Goal: Task Accomplishment & Management: Complete application form

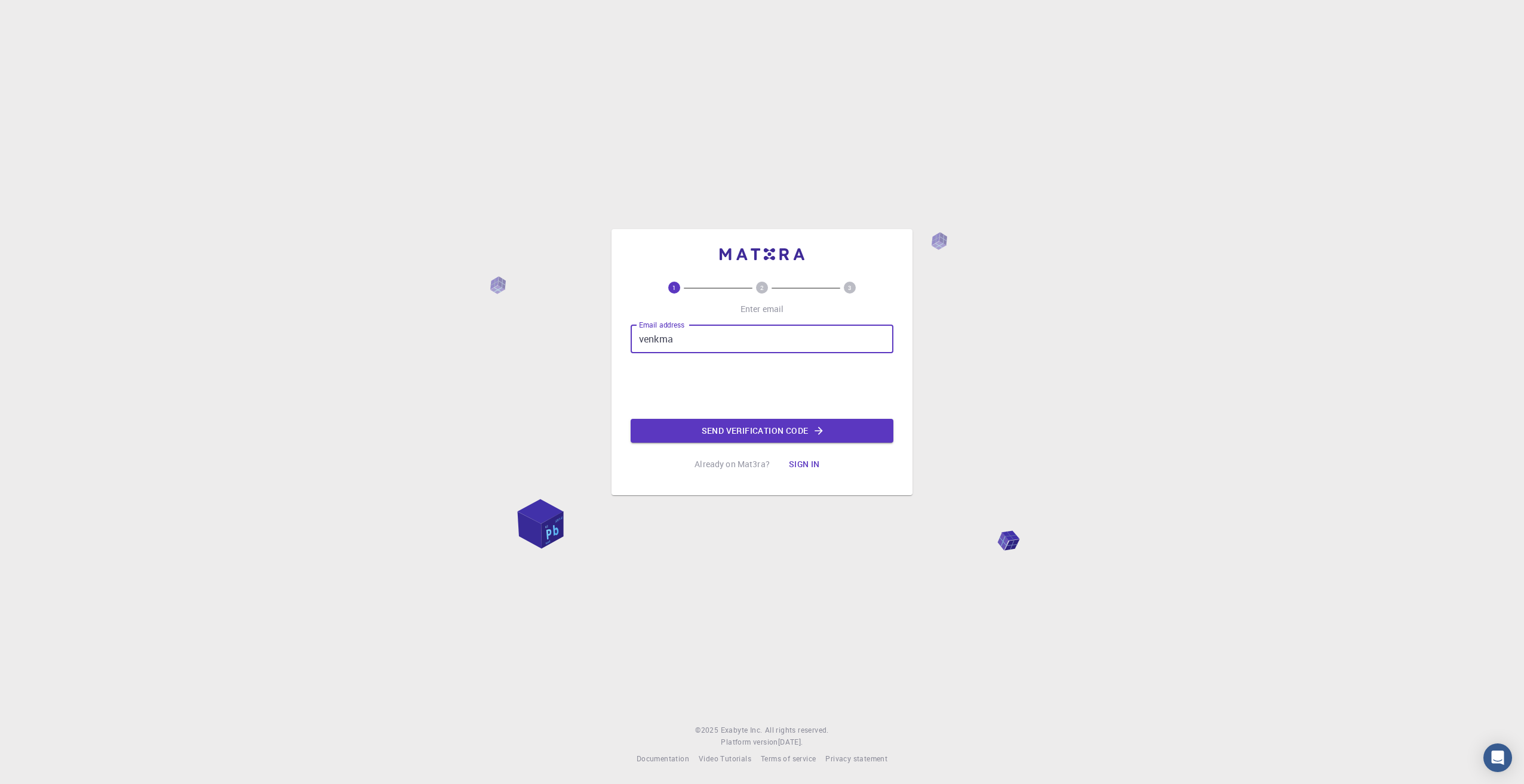
type input "[EMAIL_ADDRESS][DOMAIN_NAME]"
click at [716, 436] on button "Send verification code" at bounding box center [762, 431] width 263 height 24
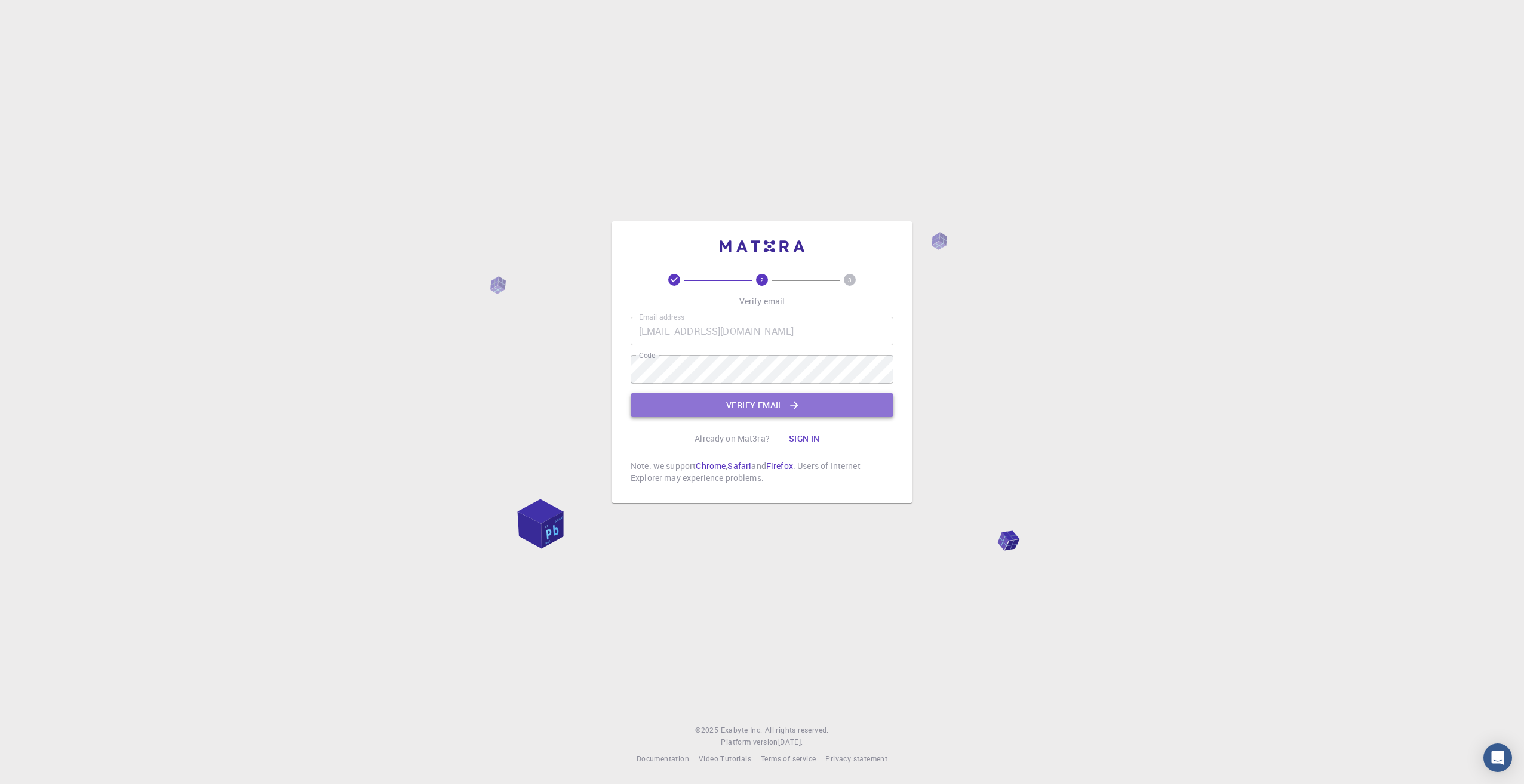
click at [762, 413] on button "Verify email" at bounding box center [762, 405] width 263 height 24
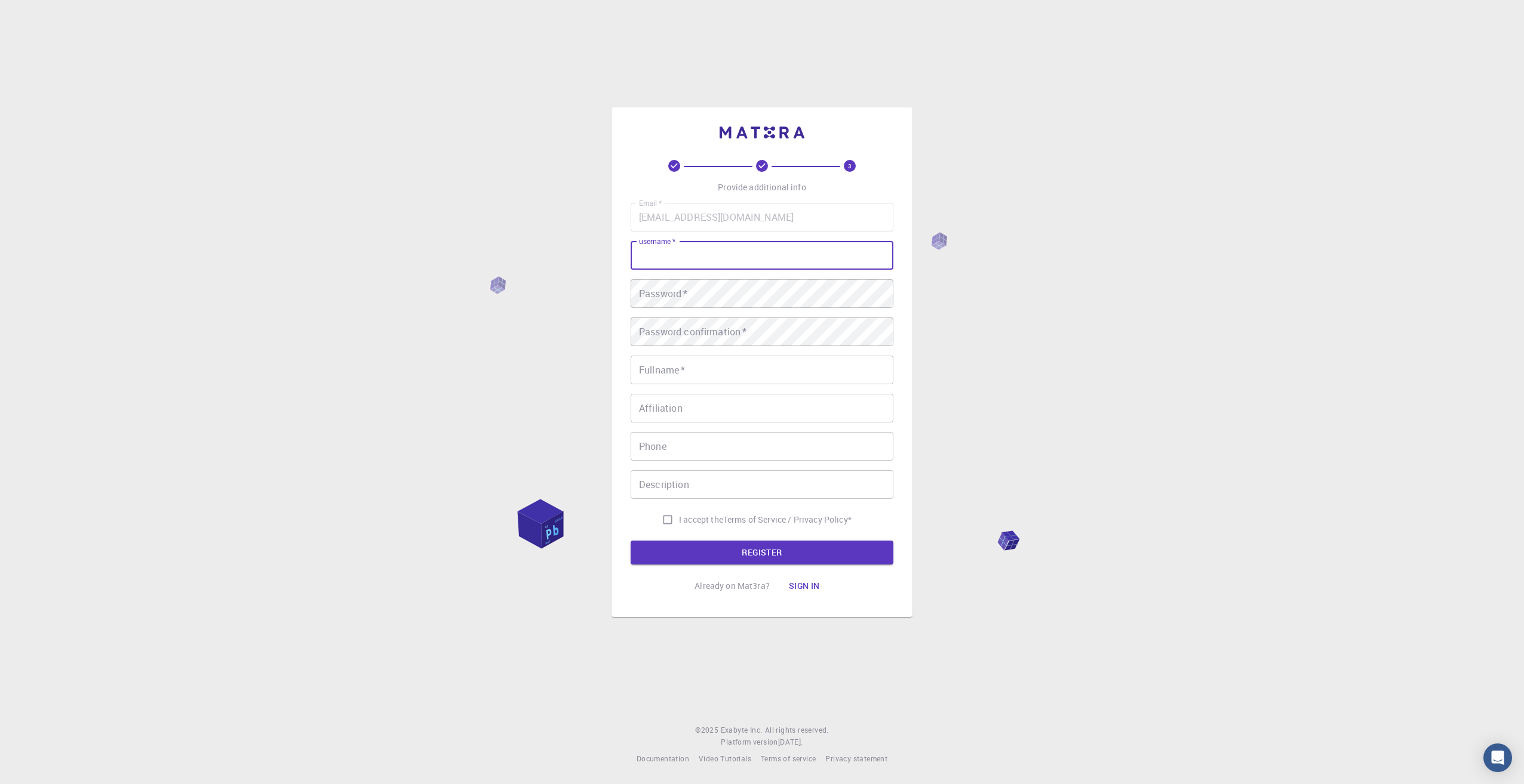
click at [687, 257] on input "username   *" at bounding box center [762, 255] width 263 height 29
click at [673, 256] on input "username   *" at bounding box center [762, 255] width 263 height 29
type input "venkmann"
type input "[PERSON_NAME]"
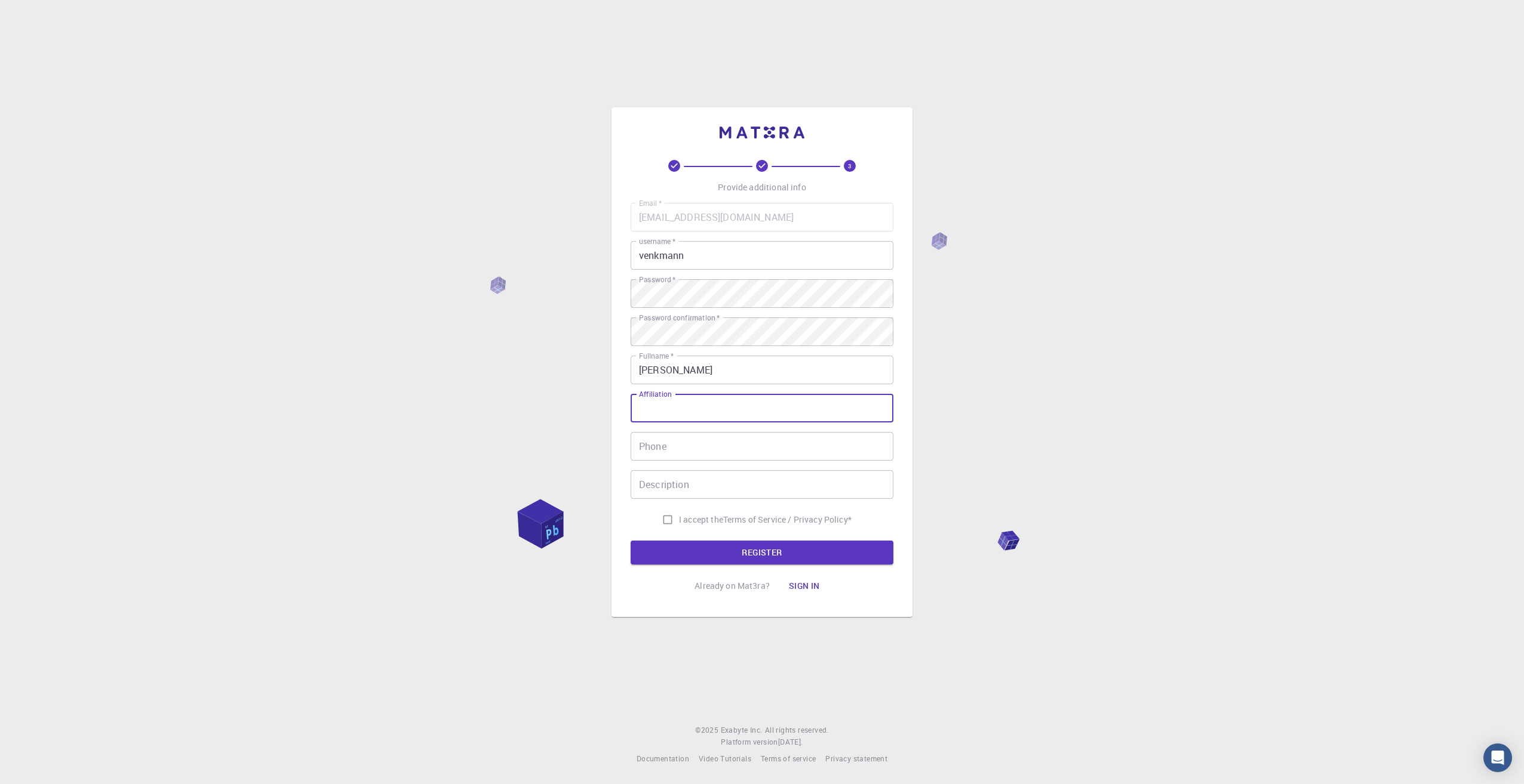
type input "E"
type input "RNAnalytics"
click at [667, 524] on input "I accept the Terms of Service / Privacy Policy *" at bounding box center [668, 520] width 23 height 23
checkbox input "true"
click at [675, 544] on button "REGISTER" at bounding box center [762, 553] width 263 height 24
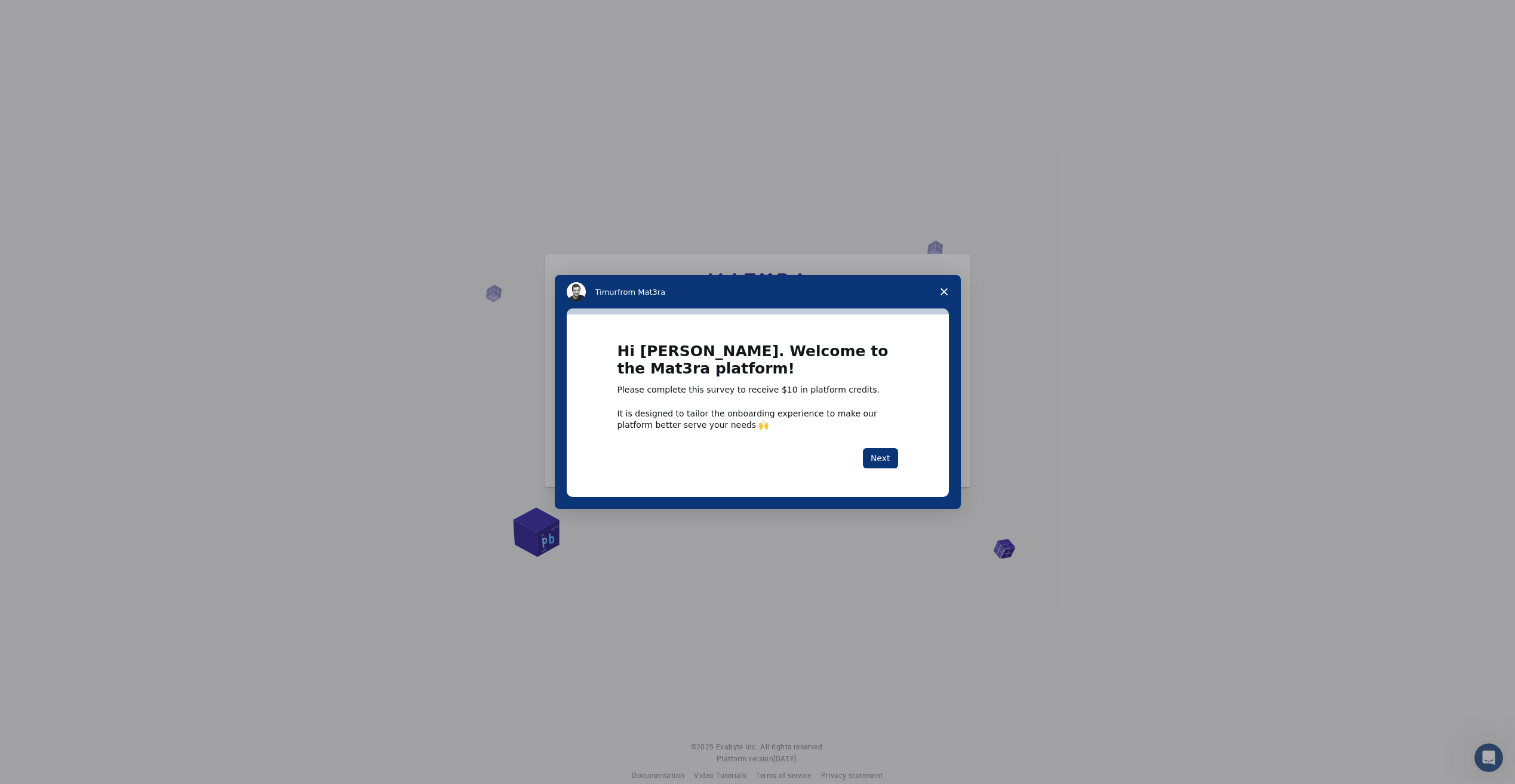
click at [944, 291] on icon "Close survey" at bounding box center [944, 292] width 7 height 7
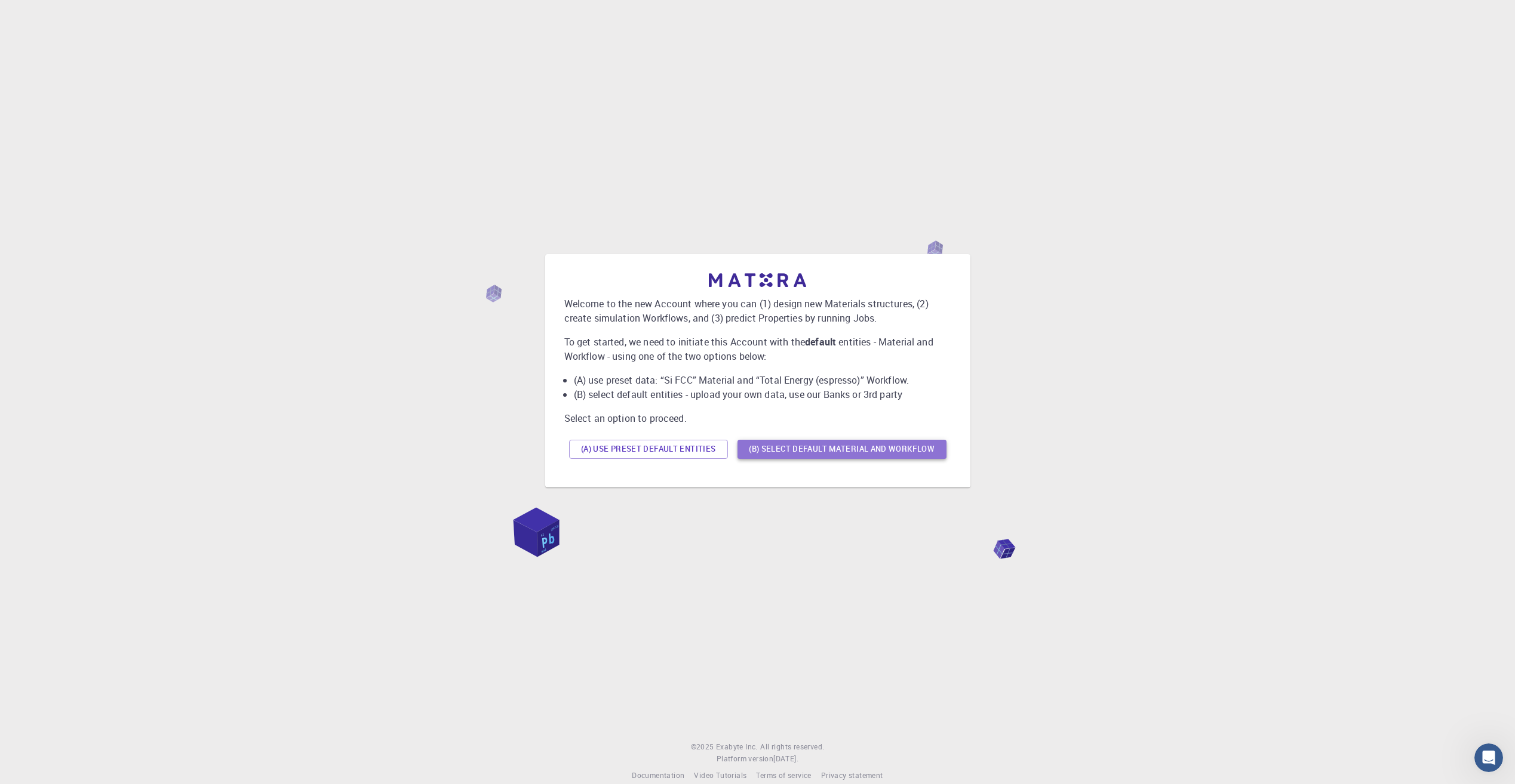
click at [823, 446] on button "(B) Select default material and workflow" at bounding box center [842, 449] width 209 height 19
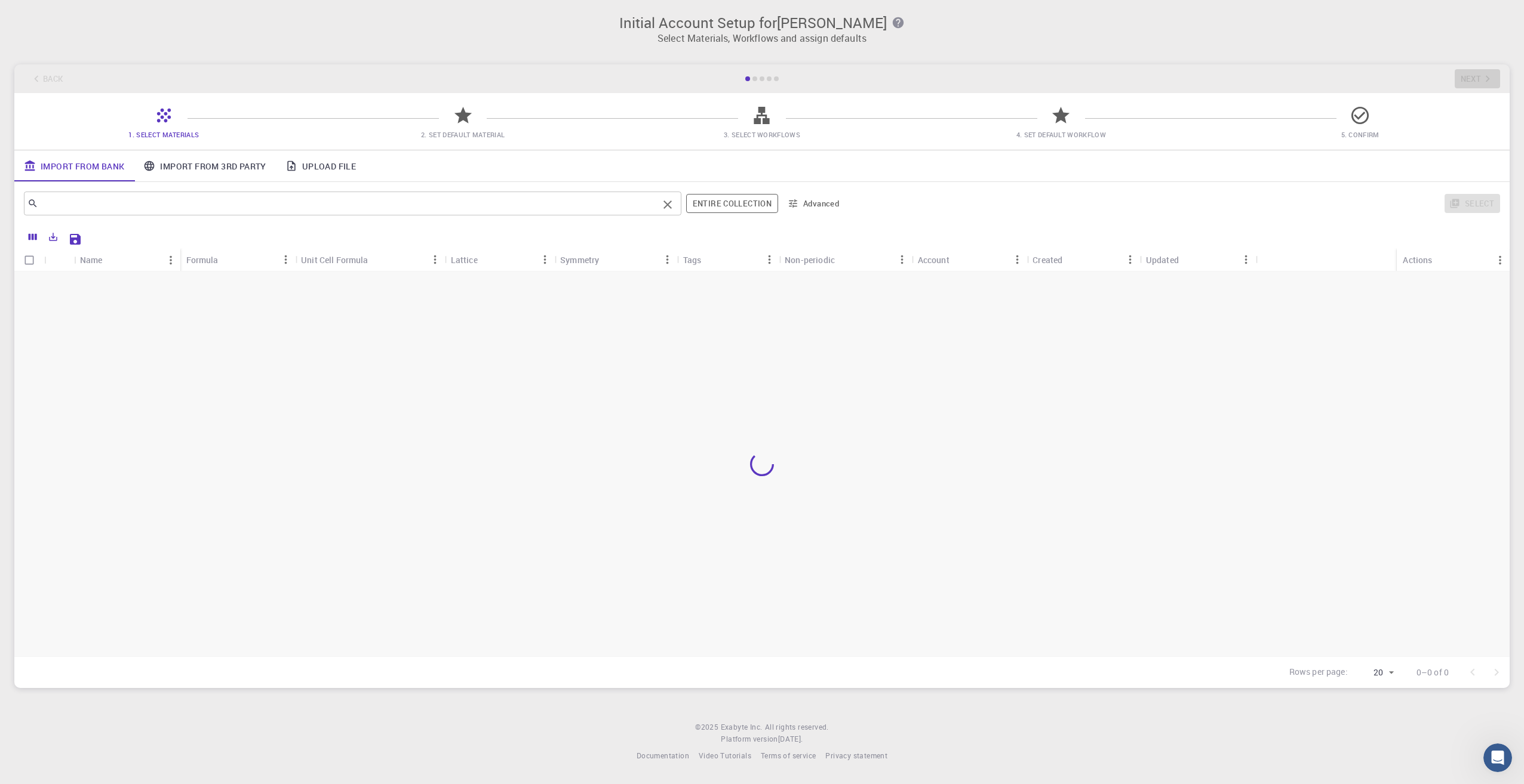
click at [94, 211] on input "text" at bounding box center [348, 203] width 620 height 17
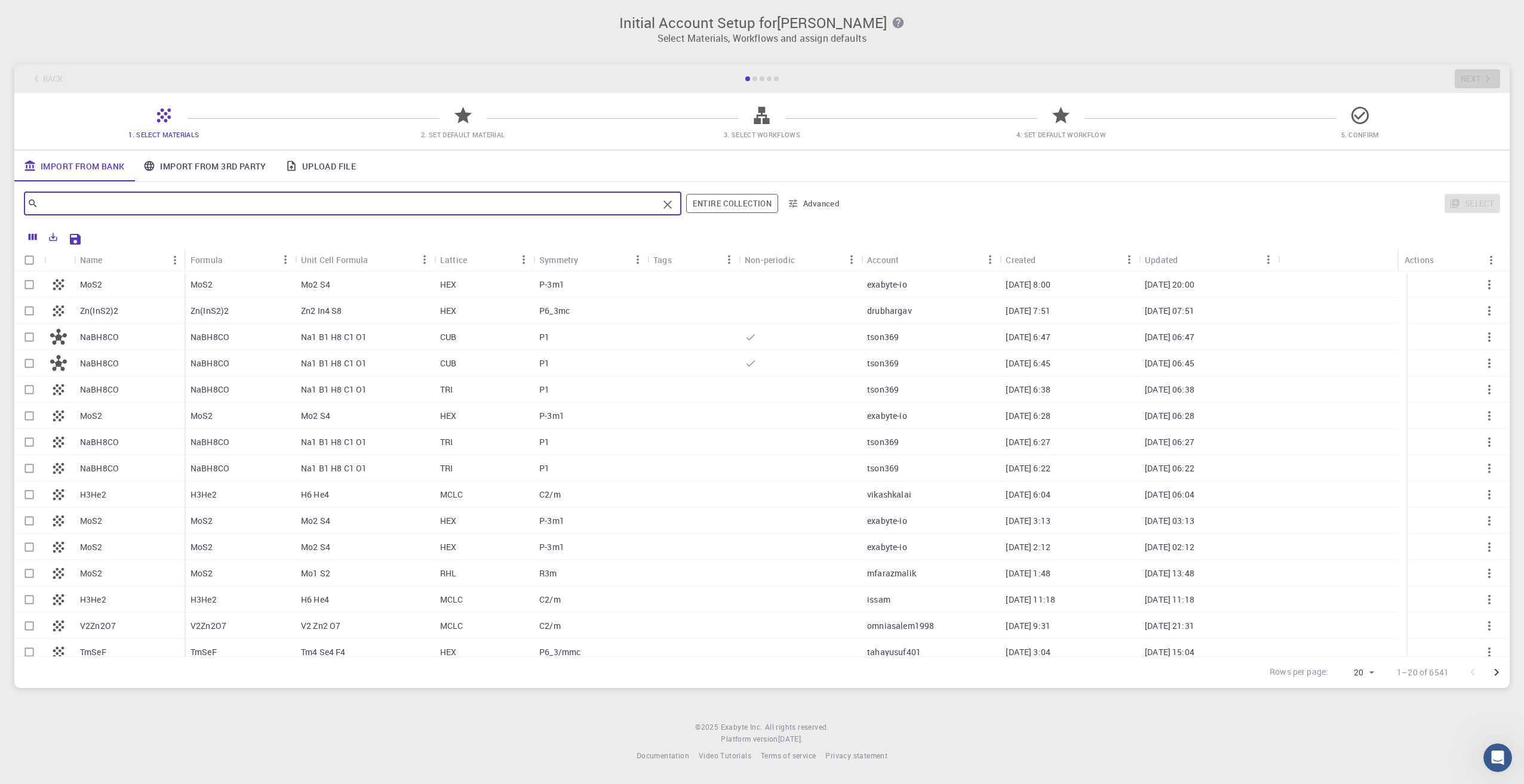
click at [94, 211] on input "text" at bounding box center [348, 203] width 620 height 17
click at [100, 206] on input "text" at bounding box center [348, 203] width 620 height 17
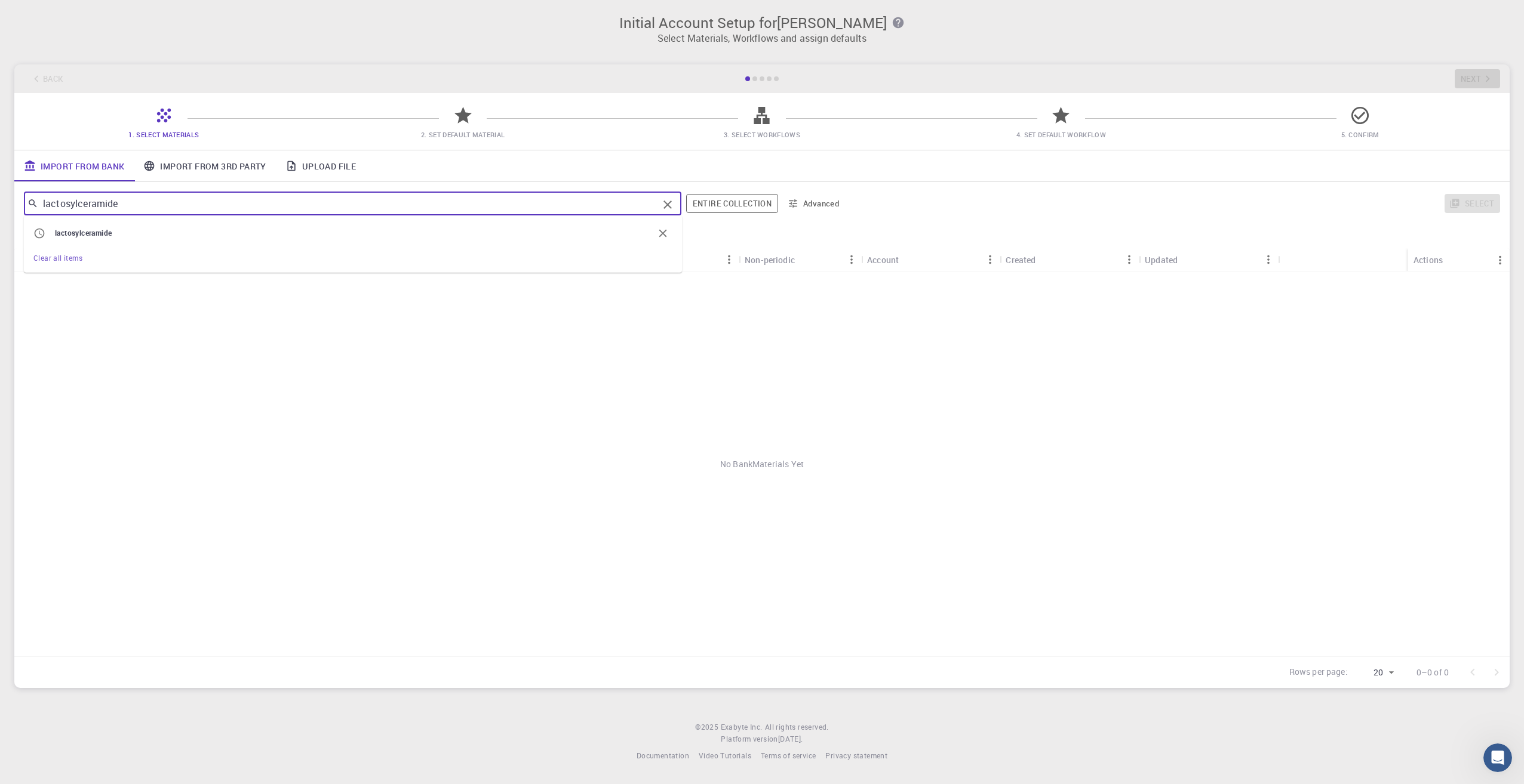
drag, startPoint x: 165, startPoint y: 204, endPoint x: -68, endPoint y: 193, distance: 233.3
click at [0, 193] on html "Initial Account Setup for [PERSON_NAME] Select Materials, Workflows and assign …" at bounding box center [762, 392] width 1524 height 784
click at [172, 209] on input "lactosylceramide" at bounding box center [348, 203] width 620 height 17
click at [105, 232] on span "lactosylceramide" at bounding box center [83, 233] width 57 height 10
drag, startPoint x: 134, startPoint y: 208, endPoint x: 81, endPoint y: 204, distance: 53.2
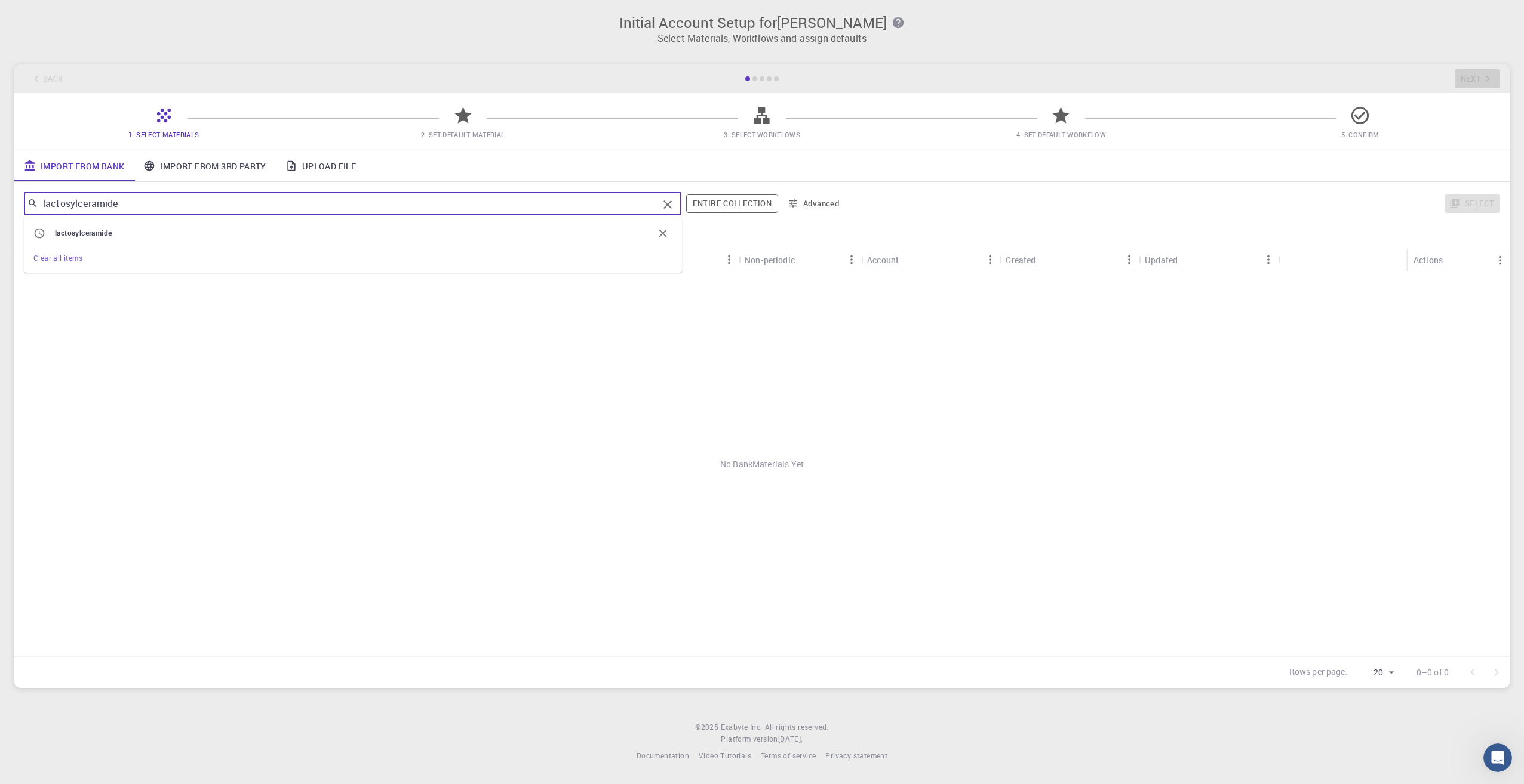
click at [81, 204] on input "lactosylceramide" at bounding box center [348, 203] width 620 height 17
type input "ceramide"
click at [218, 167] on link "Import From 3rd Party" at bounding box center [204, 166] width 141 height 31
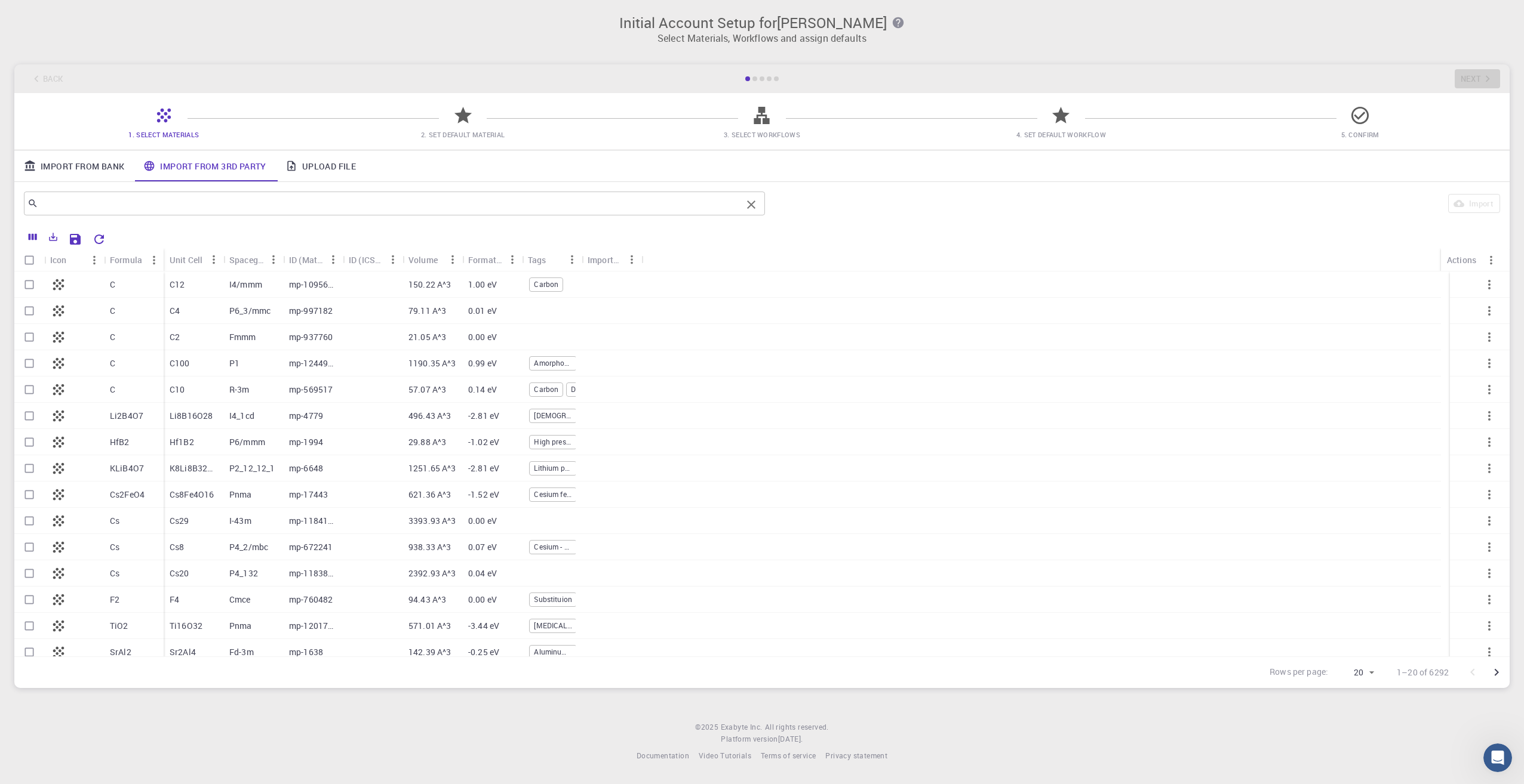
click at [191, 206] on input "text" at bounding box center [390, 203] width 704 height 17
click at [219, 208] on input "text" at bounding box center [390, 203] width 704 height 17
type input "lactosylceramide"
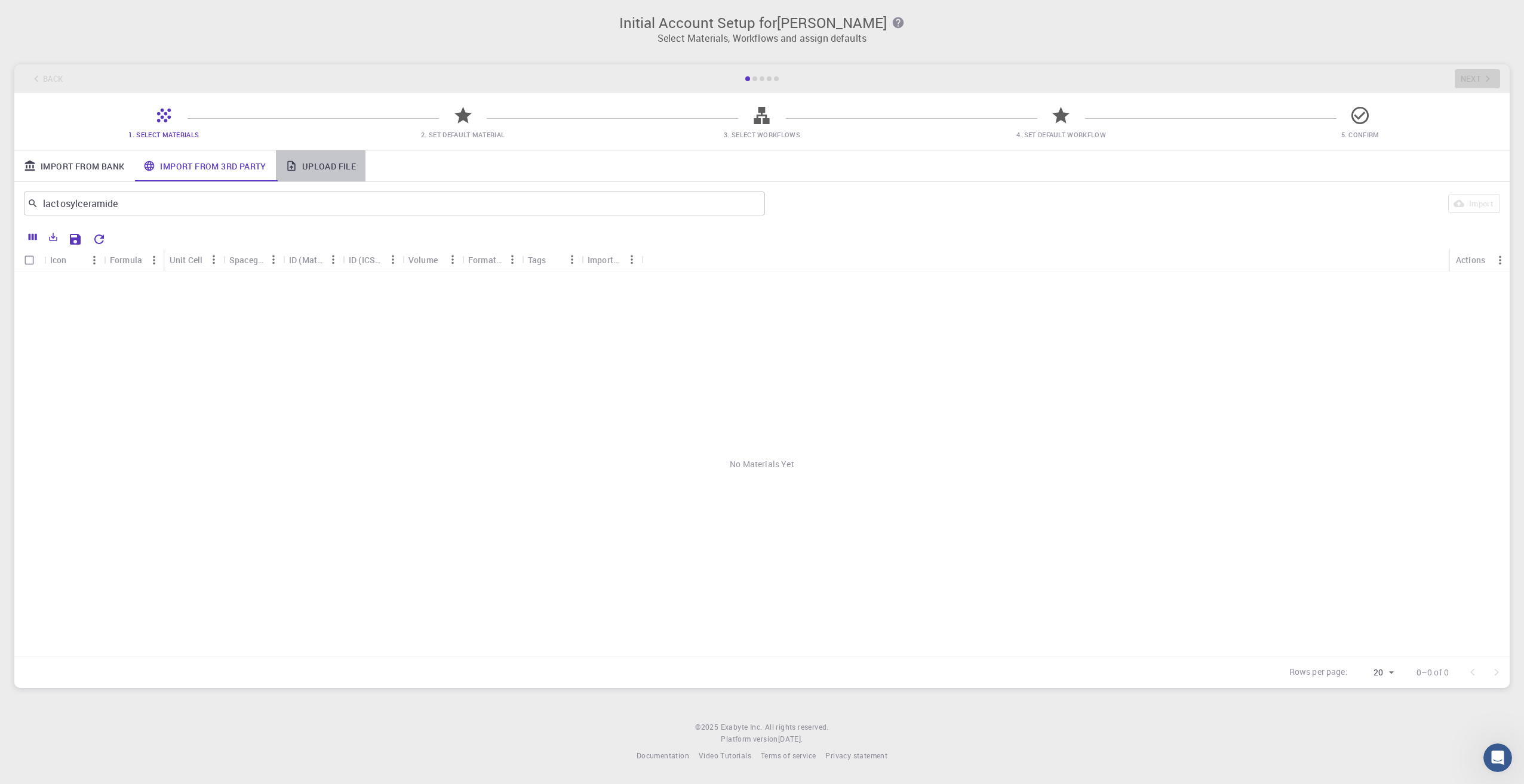
click at [310, 167] on link "Upload File" at bounding box center [320, 166] width 90 height 31
click at [202, 169] on link "Import From 3rd Party" at bounding box center [204, 166] width 141 height 31
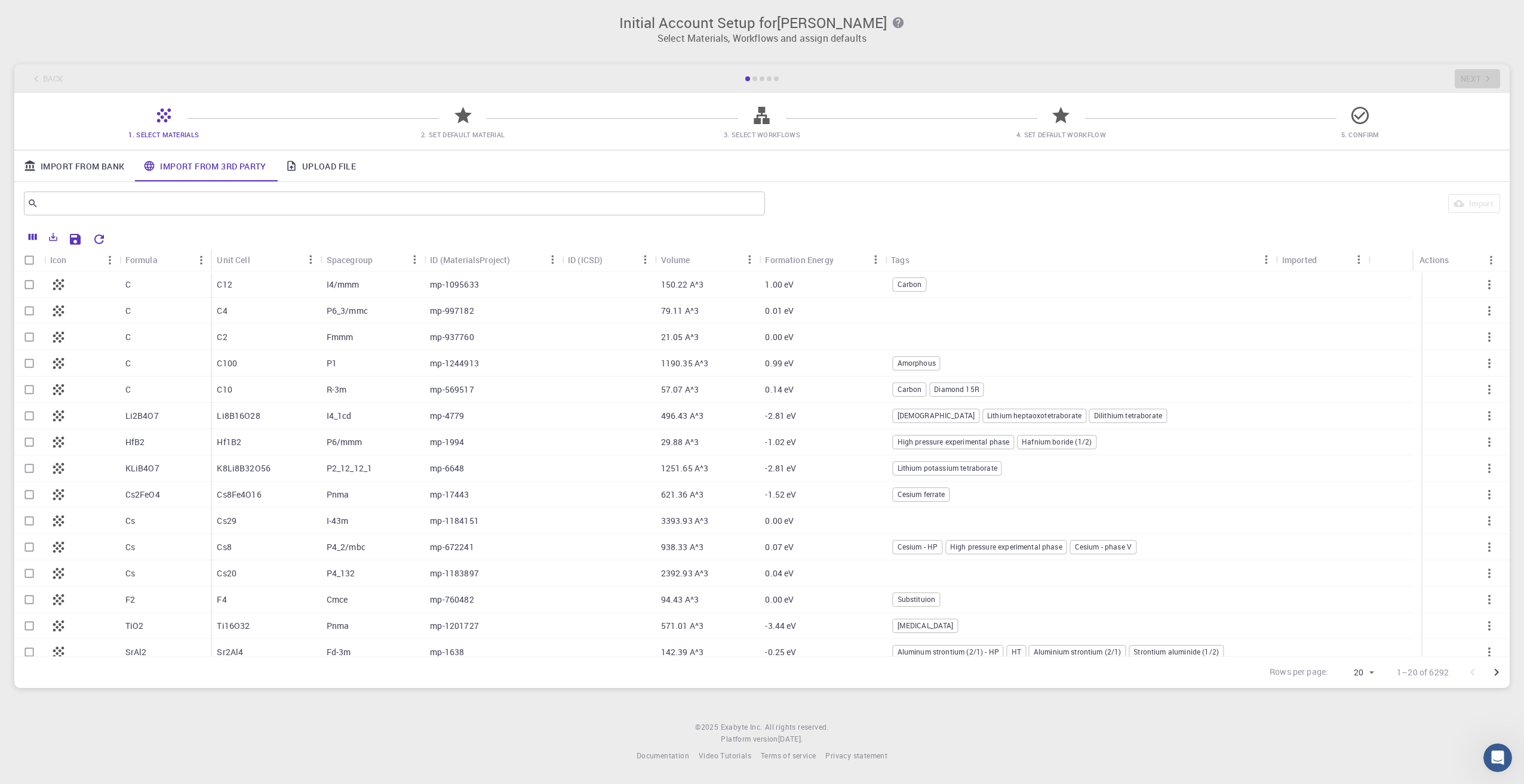
click at [100, 165] on link "Import From Bank" at bounding box center [73, 166] width 119 height 31
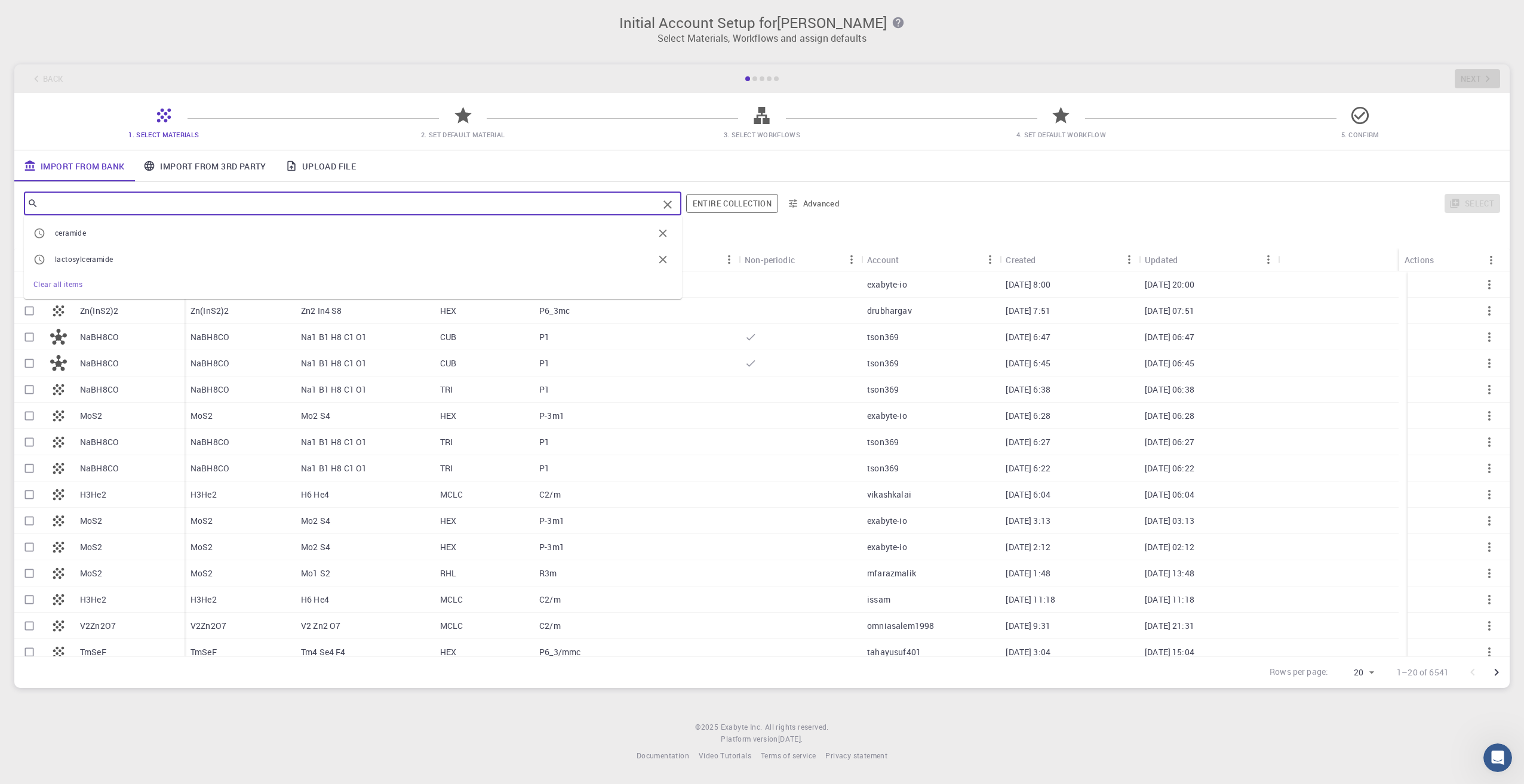
click at [98, 210] on input "text" at bounding box center [348, 203] width 620 height 17
type input "SiO2"
